Goal: Task Accomplishment & Management: Manage account settings

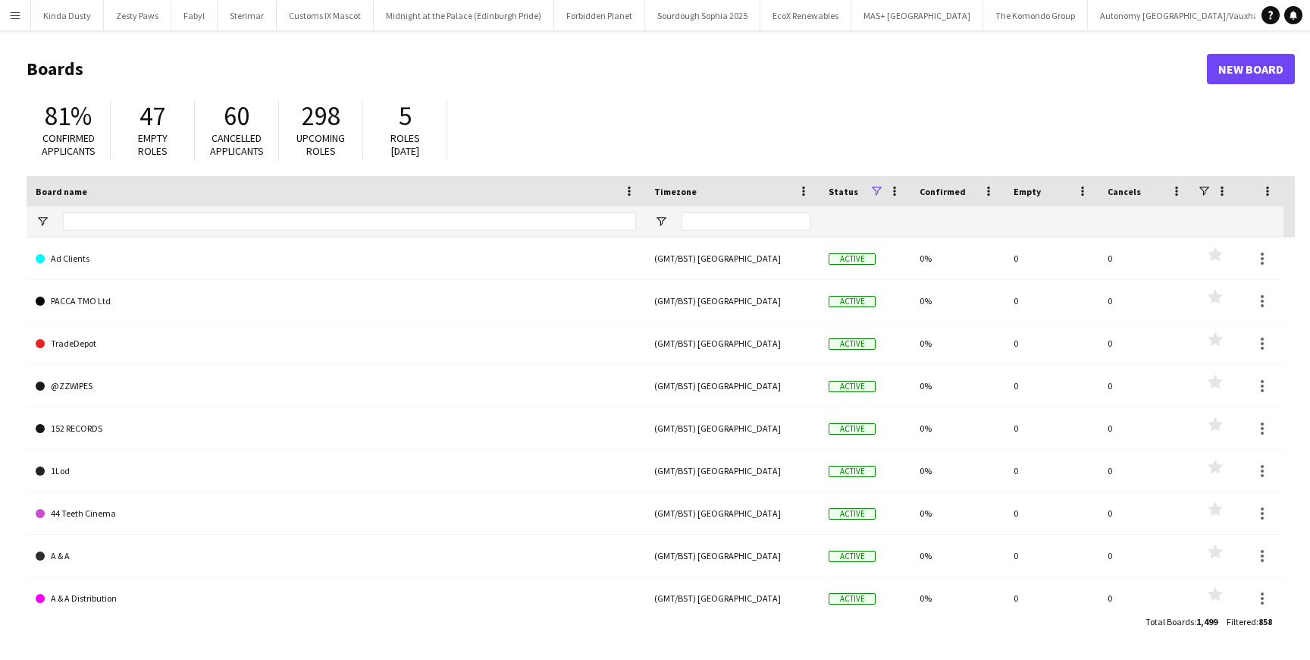
click at [12, 14] on app-icon "Menu" at bounding box center [15, 15] width 12 height 12
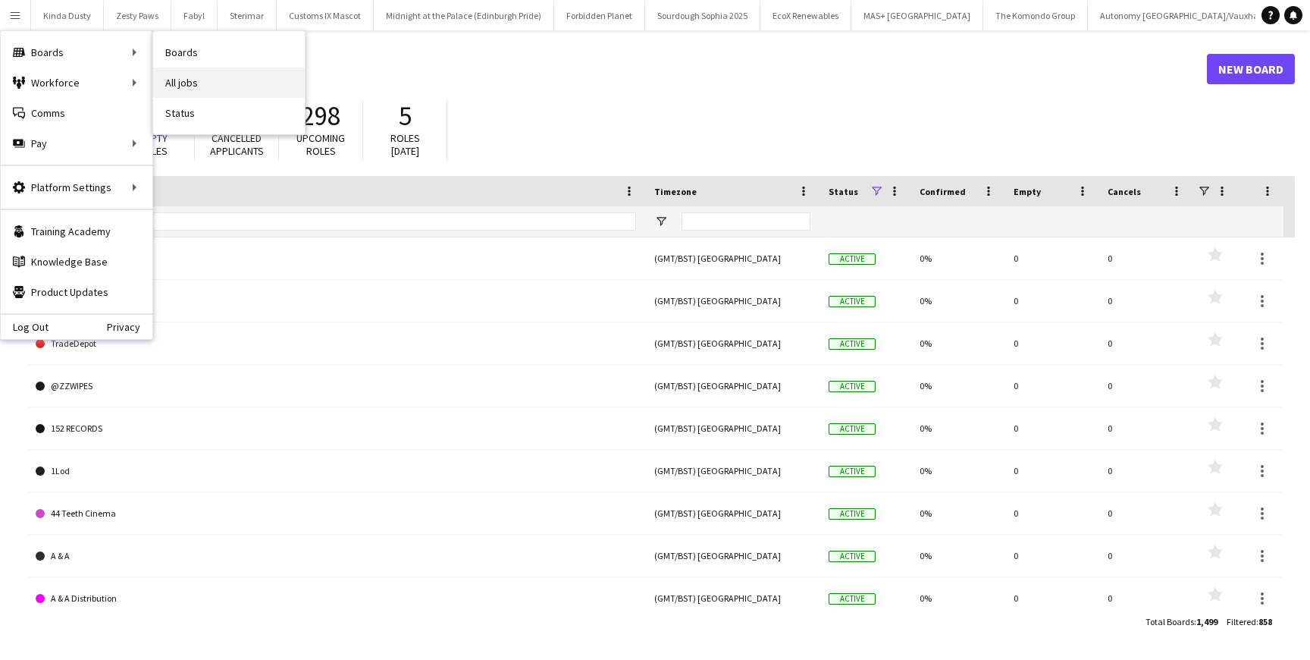
click at [177, 77] on link "All jobs" at bounding box center [229, 82] width 152 height 30
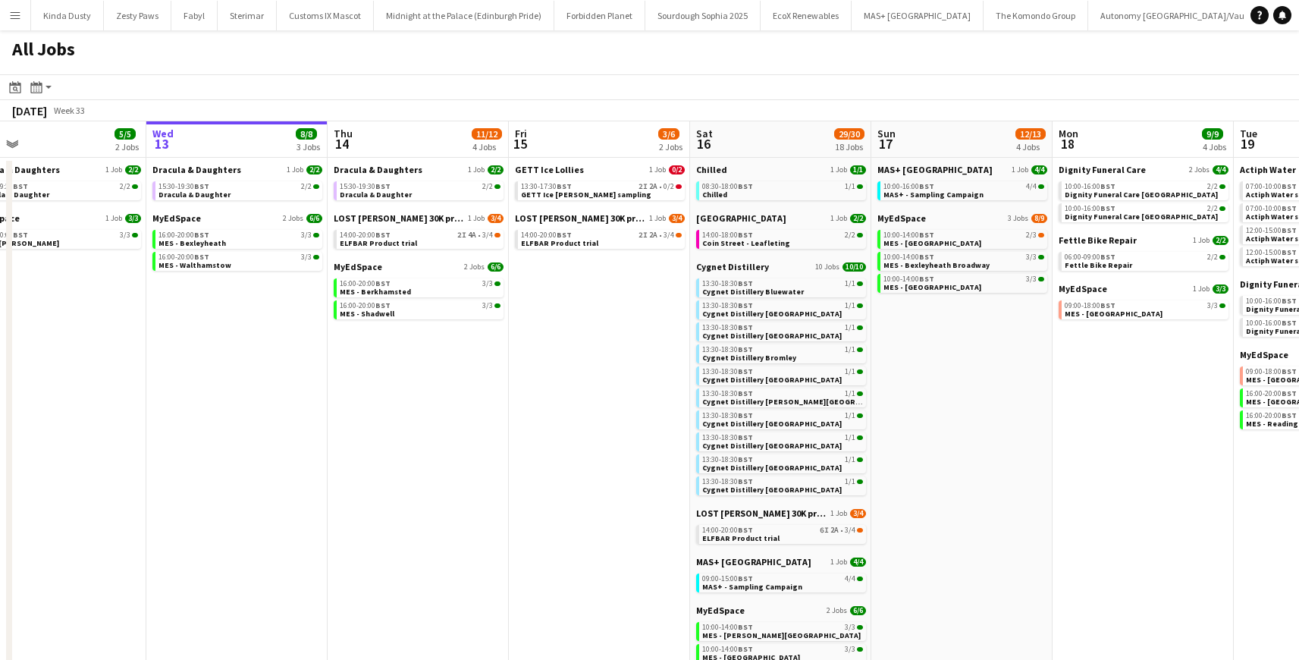
scroll to position [0, 401]
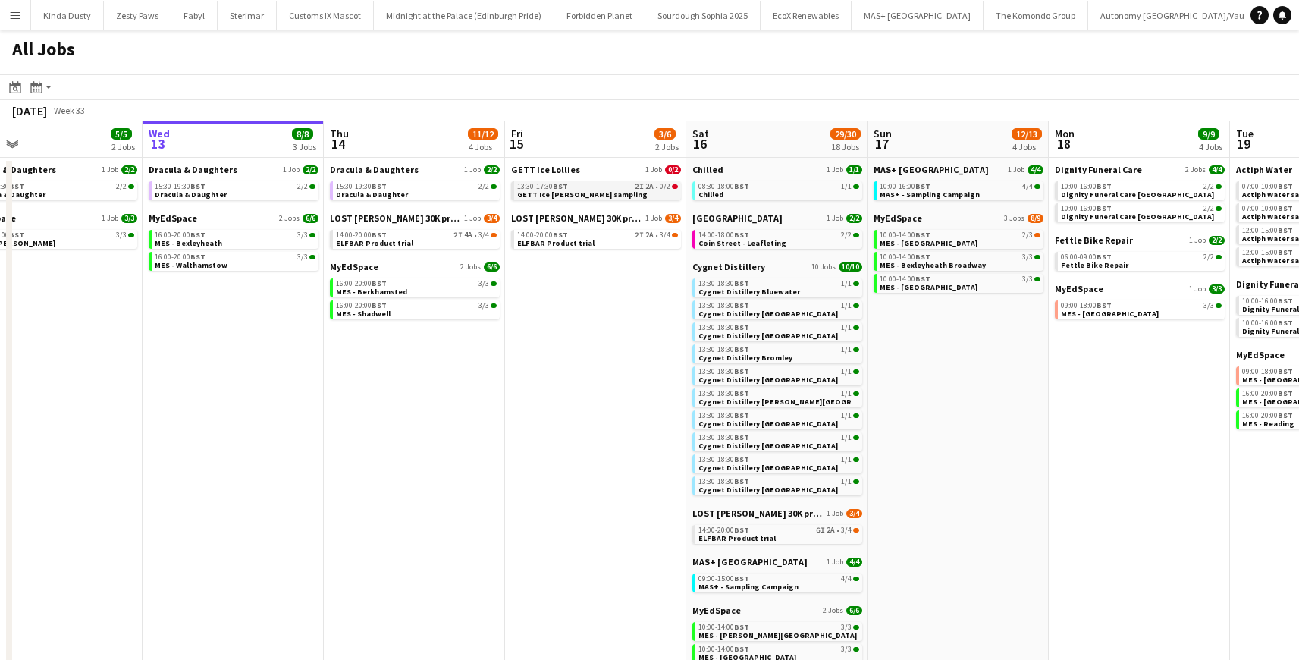
click at [525, 196] on span "GETT Ice [PERSON_NAME] sampling" at bounding box center [582, 195] width 130 height 10
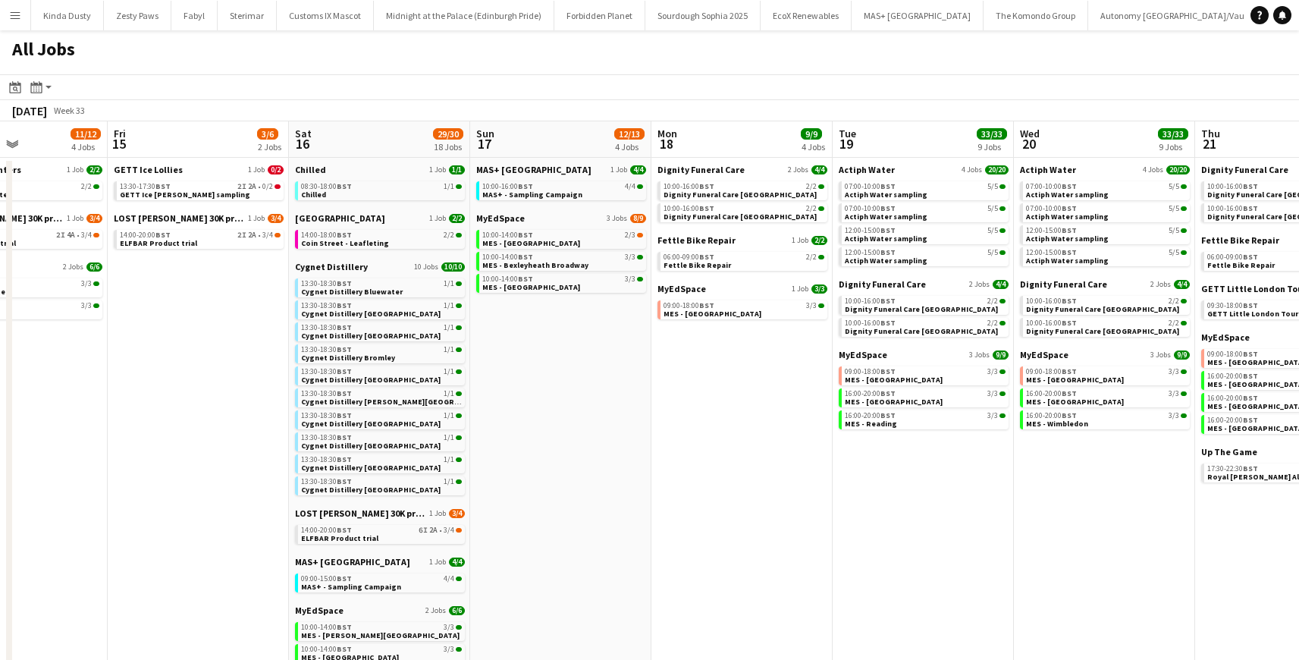
scroll to position [0, 446]
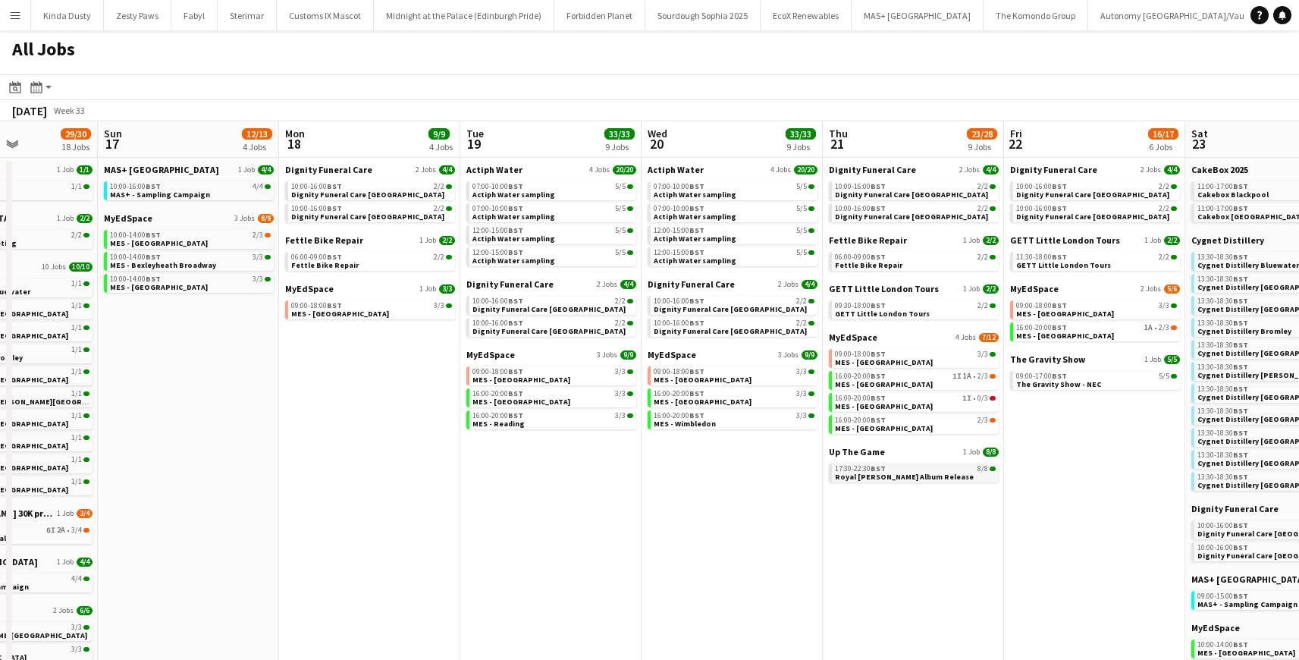
click at [851, 476] on span "Royal Otis Album Release" at bounding box center [904, 477] width 139 height 10
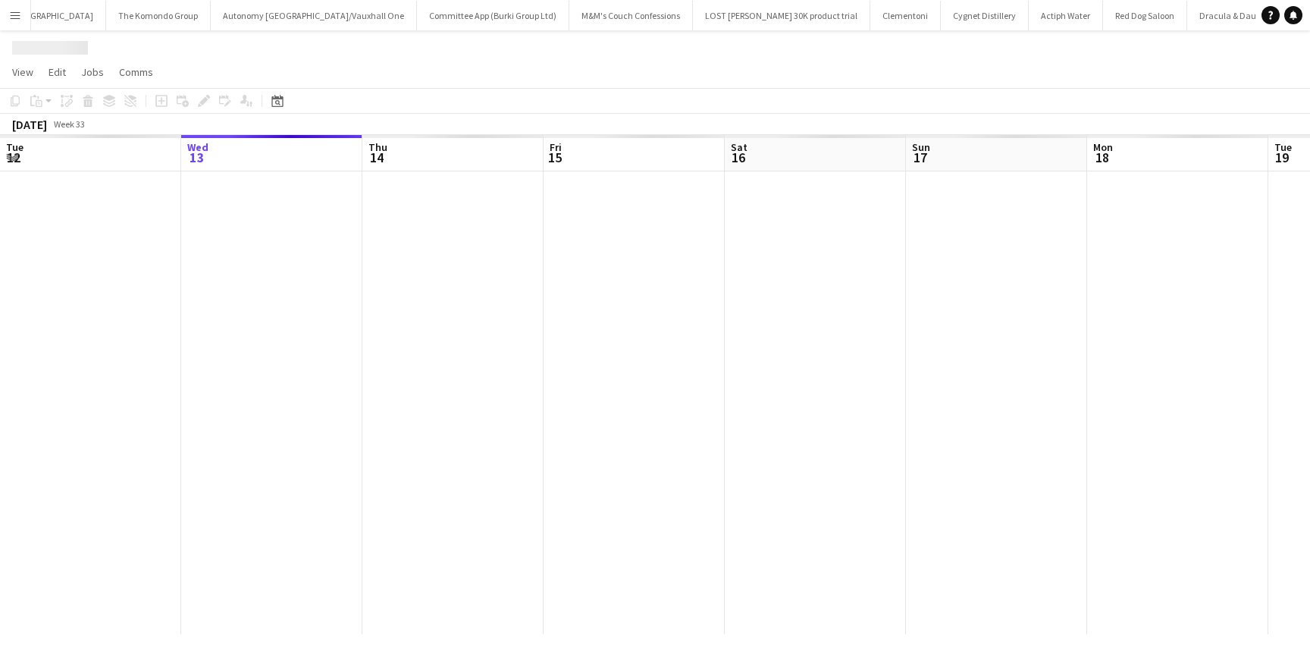
scroll to position [0, 522]
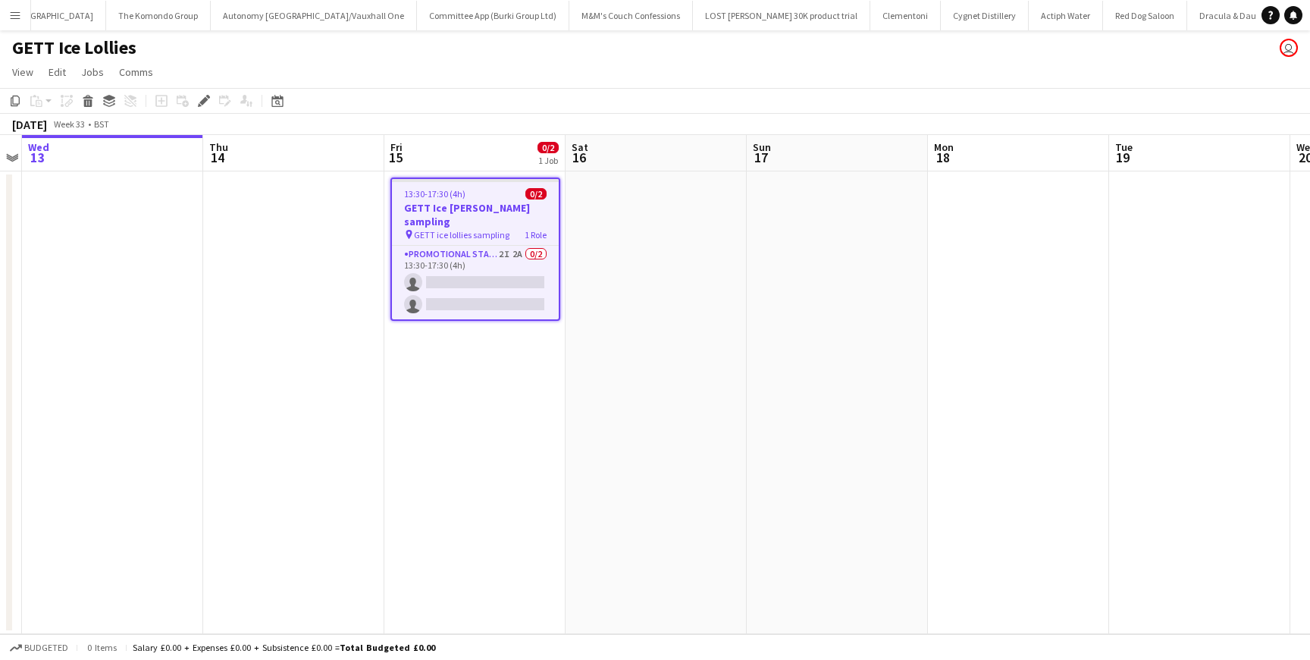
click at [485, 229] on span "GETT ice lollies sampling" at bounding box center [462, 234] width 96 height 11
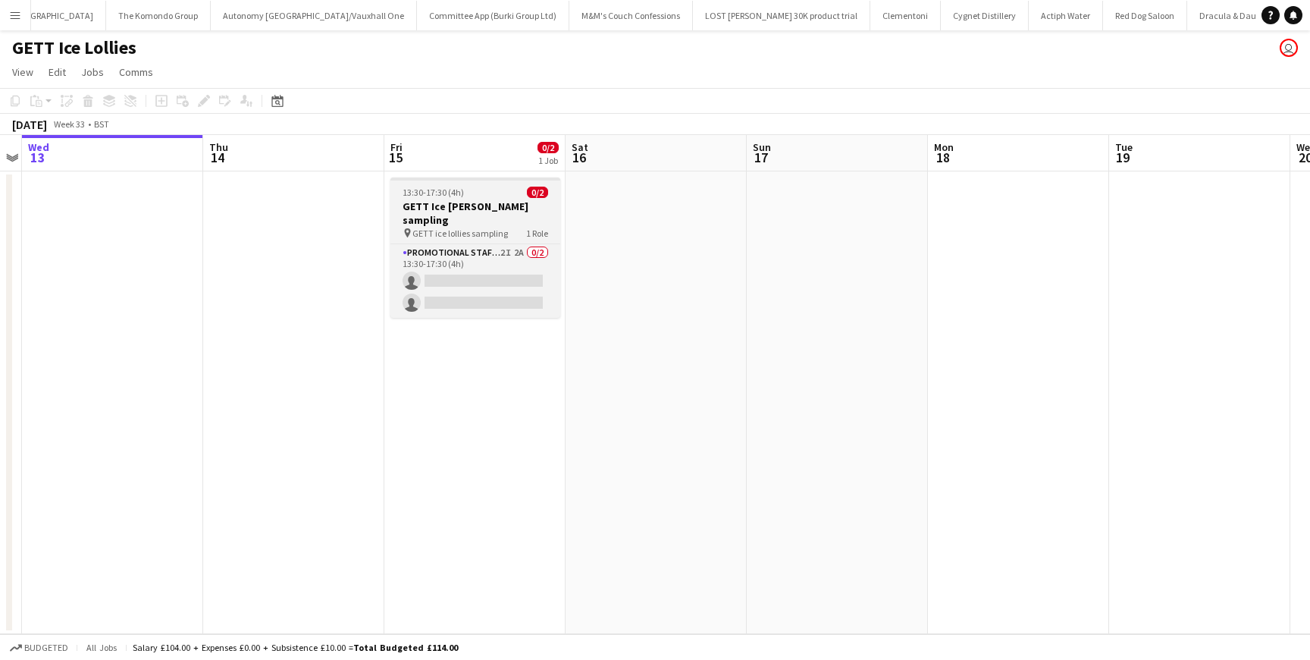
click at [485, 227] on div "pin GETT ice lollies sampling 1 Role" at bounding box center [476, 233] width 170 height 12
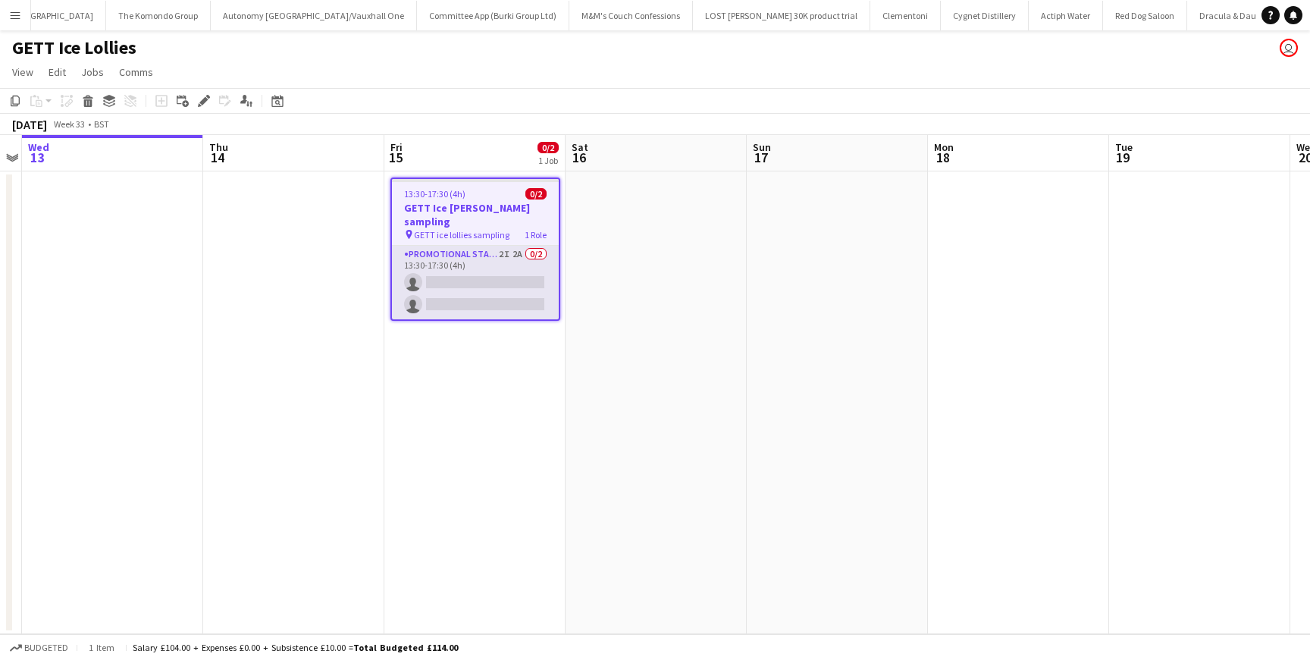
drag, startPoint x: 485, startPoint y: 224, endPoint x: 441, endPoint y: 239, distance: 47.0
click at [441, 239] on app-job-card "13:30-17:30 (4h) 0/2 GETT Ice [PERSON_NAME] sampling pin GETT ice lollies sampl…" at bounding box center [476, 248] width 170 height 143
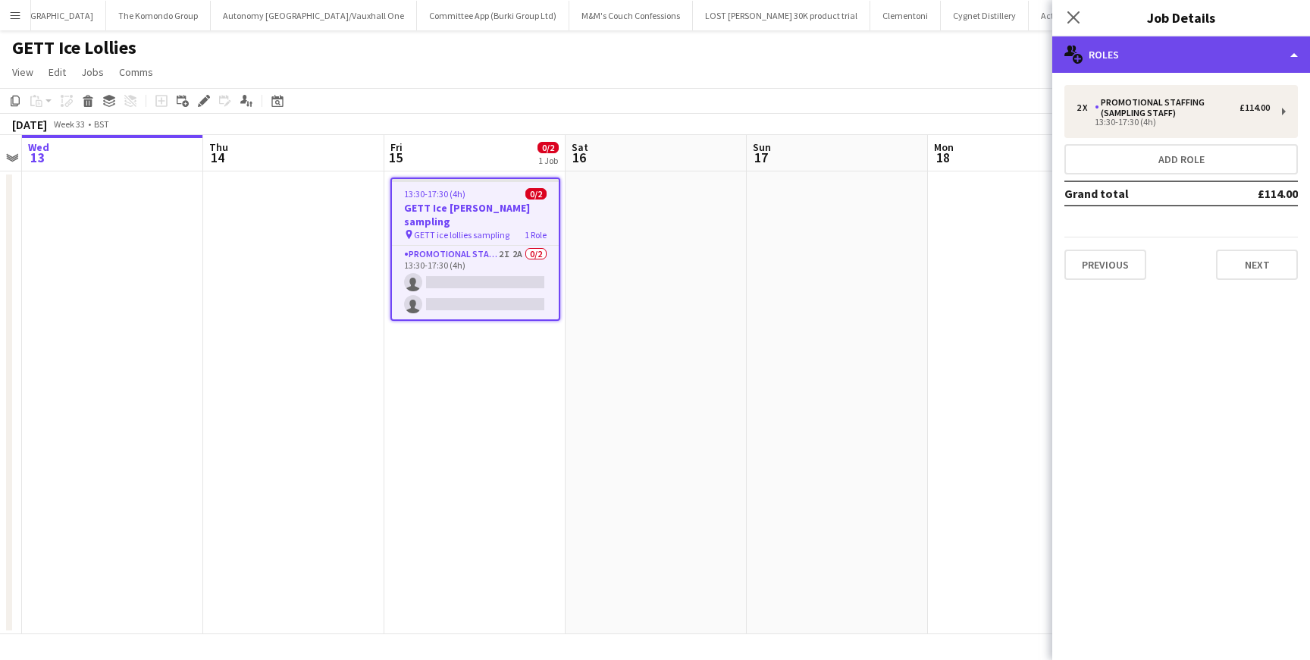
click at [1294, 61] on div "multiple-users-add Roles" at bounding box center [1181, 54] width 258 height 36
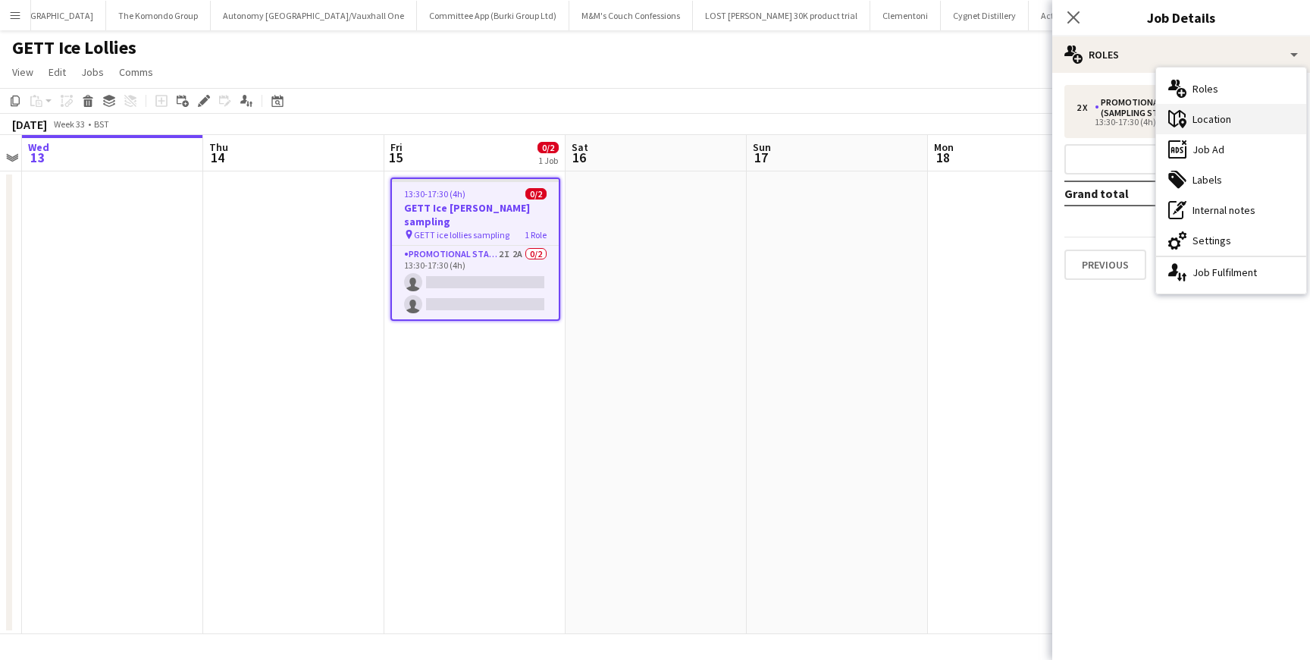
click at [1183, 121] on icon at bounding box center [1183, 123] width 8 height 10
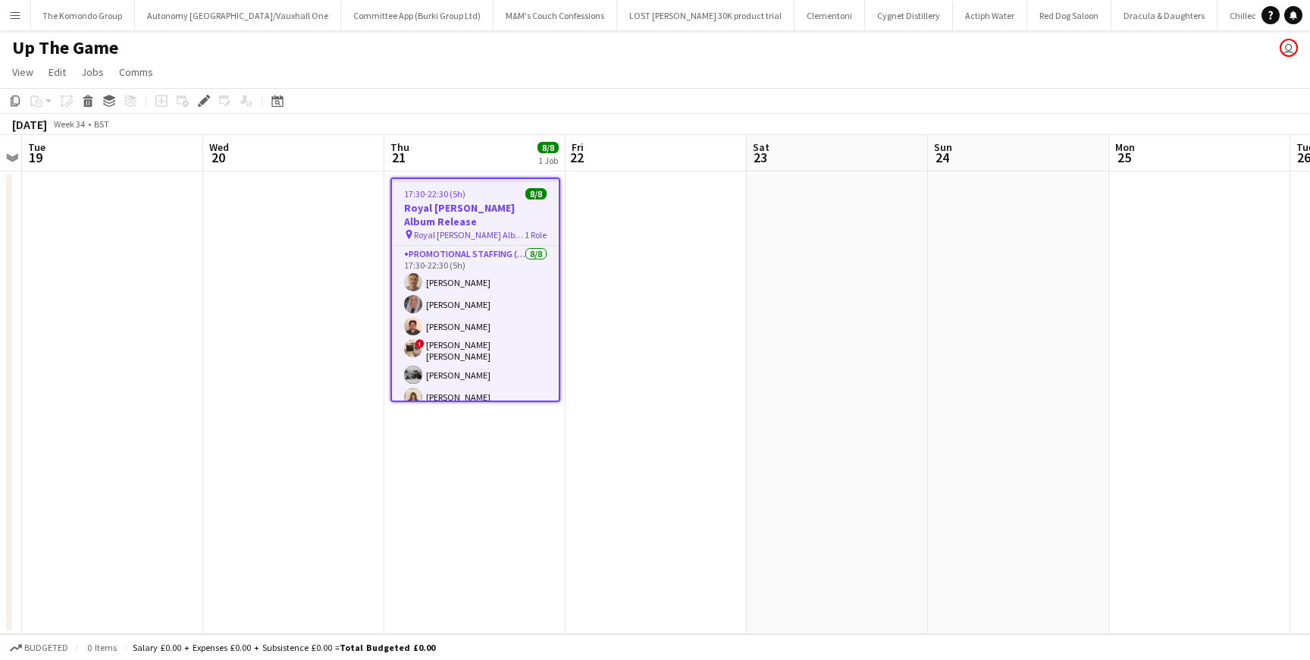
click at [518, 228] on div "pin Royal Otis Album Release 1 Role" at bounding box center [475, 234] width 167 height 12
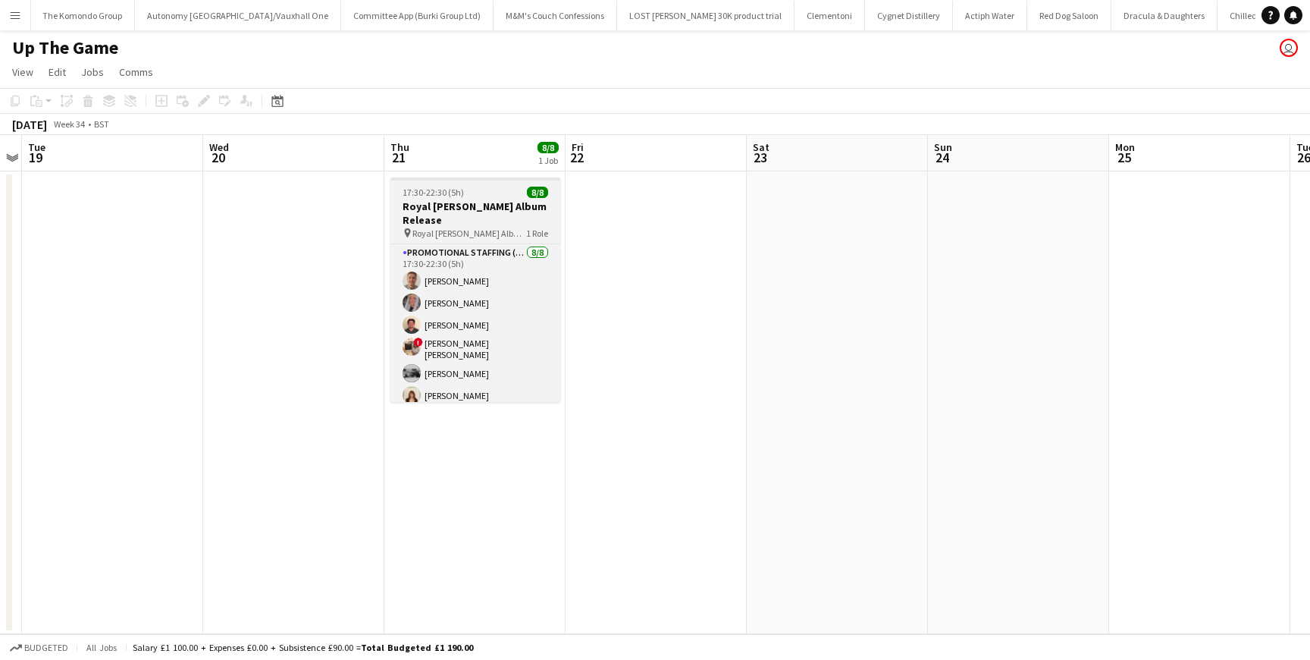
click at [518, 227] on div "pin Royal Otis Album Release 1 Role" at bounding box center [476, 233] width 170 height 12
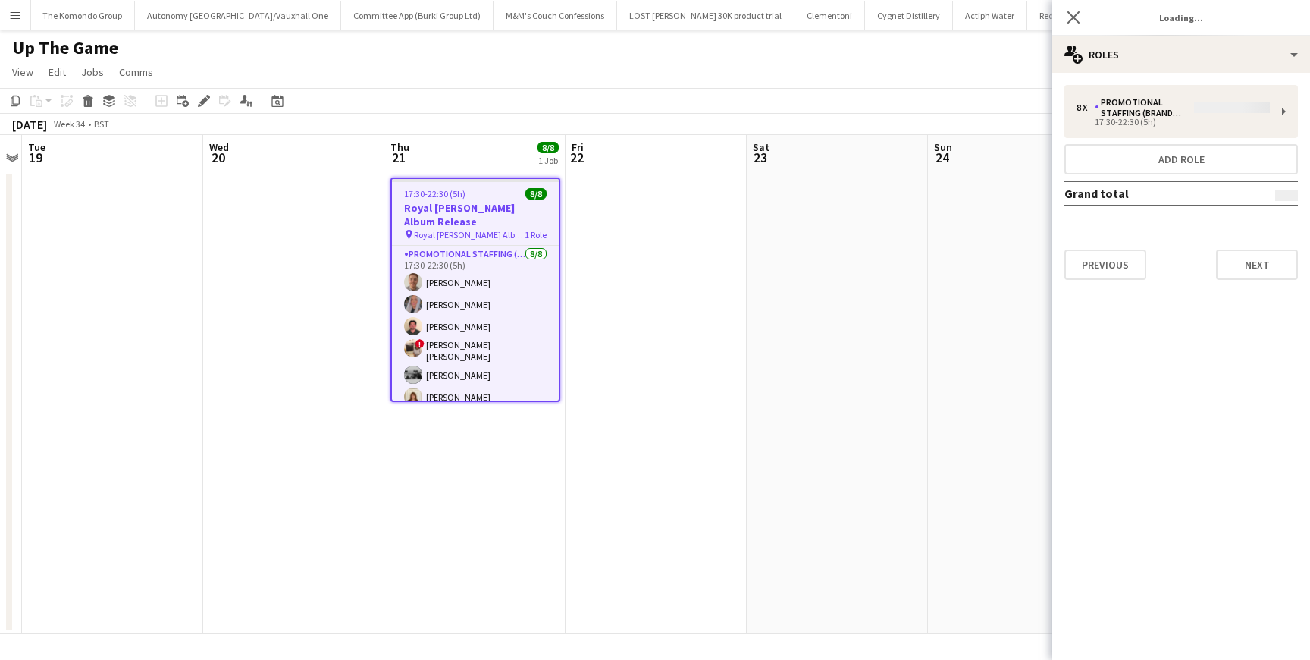
type input "**********"
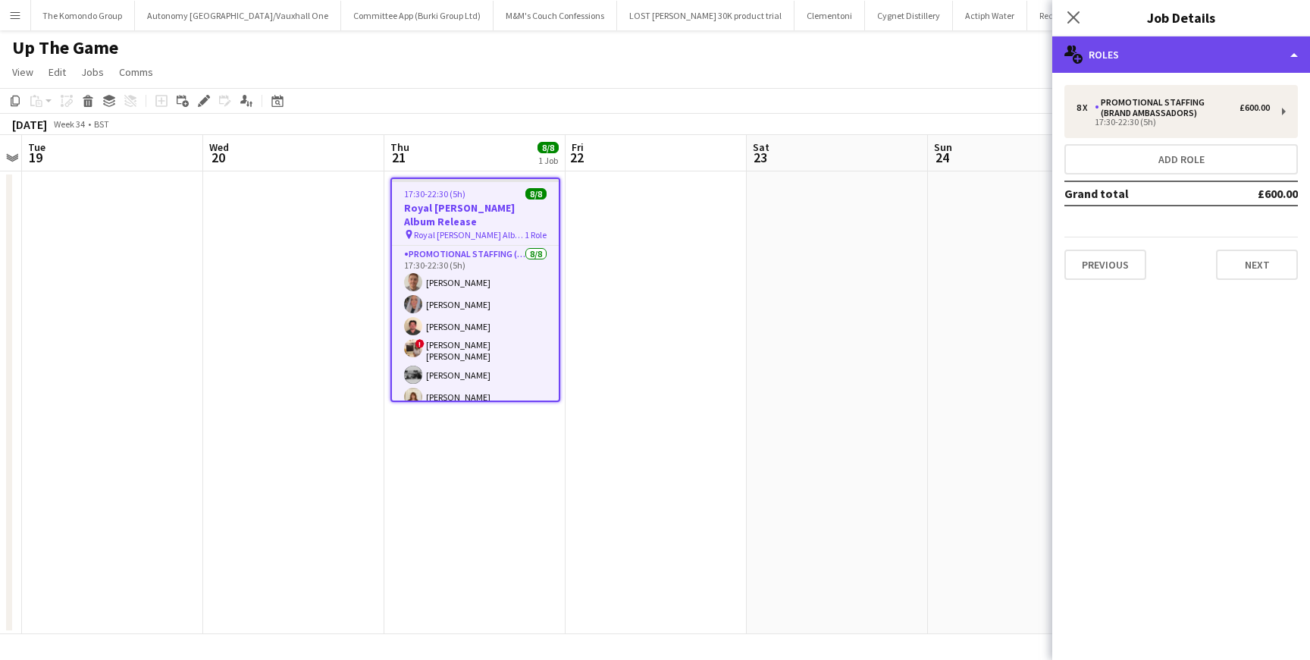
click at [1236, 52] on div "multiple-users-add Roles" at bounding box center [1181, 54] width 258 height 36
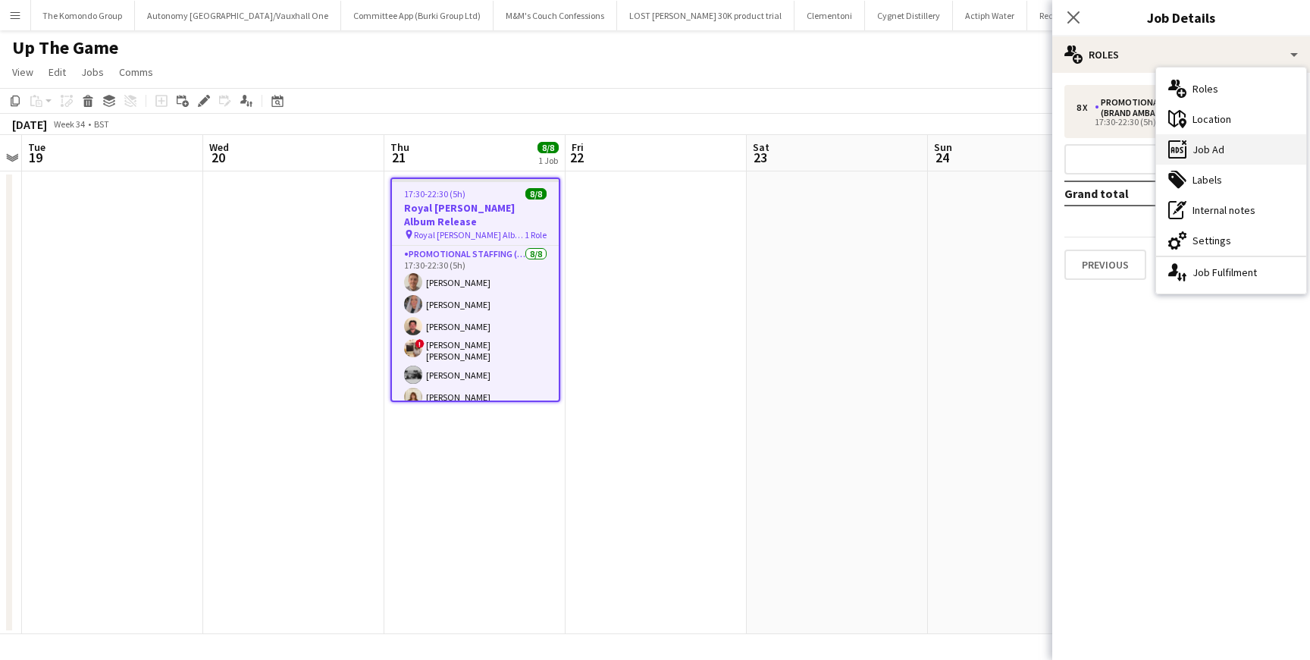
click at [1215, 142] on div "ads-window Job Ad" at bounding box center [1231, 149] width 150 height 30
